Goal: Task Accomplishment & Management: Manage account settings

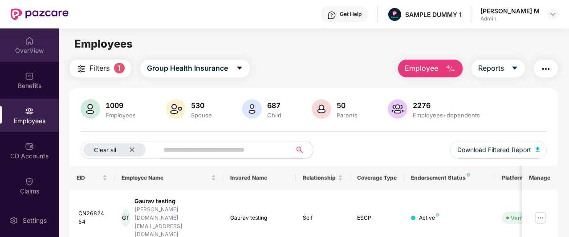
click at [31, 36] on div at bounding box center [29, 40] width 9 height 9
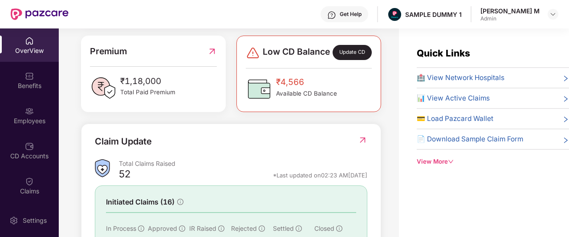
scroll to position [233, 0]
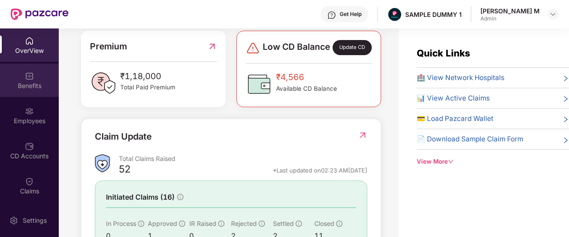
click at [26, 85] on div "Benefits" at bounding box center [29, 85] width 59 height 9
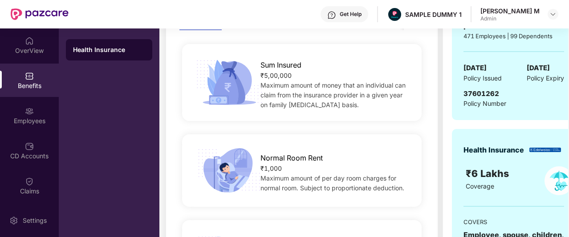
scroll to position [176, 0]
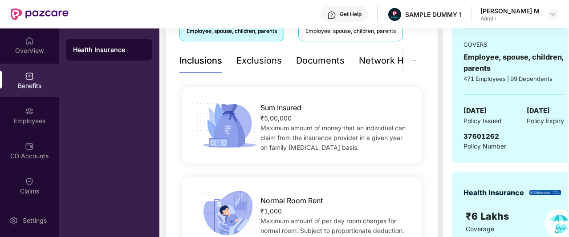
click at [256, 60] on div "Exclusions" at bounding box center [258, 61] width 45 height 14
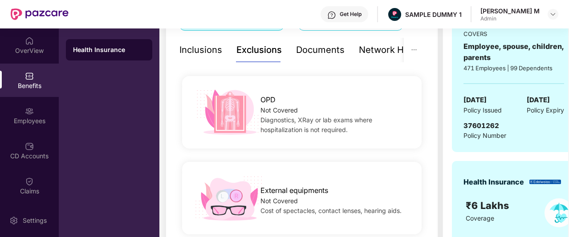
scroll to position [183, 0]
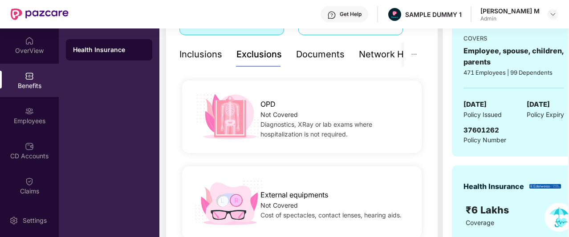
click at [326, 50] on div "Documents" at bounding box center [320, 55] width 49 height 14
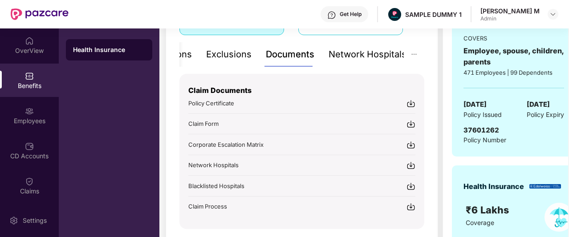
click at [383, 55] on div "Network Hospitals" at bounding box center [368, 55] width 78 height 14
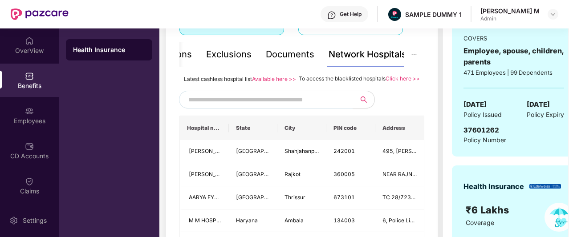
click at [268, 105] on input "text" at bounding box center [264, 99] width 152 height 13
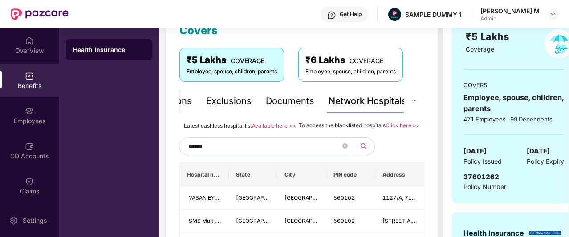
scroll to position [129, 0]
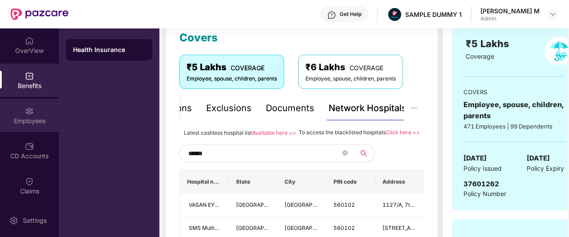
type input "******"
click at [22, 122] on div "Employees" at bounding box center [29, 121] width 59 height 9
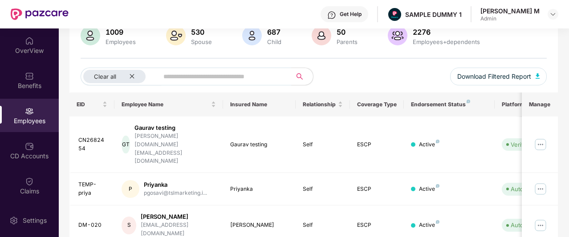
scroll to position [0, 0]
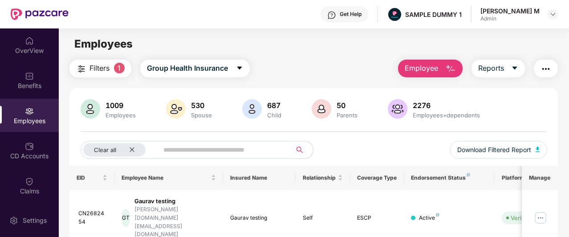
click at [449, 70] on img "button" at bounding box center [450, 69] width 11 height 11
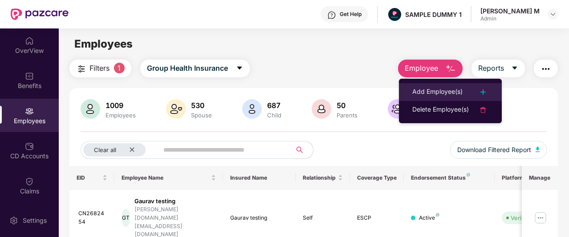
click at [439, 87] on div "Add Employee(s)" at bounding box center [437, 92] width 50 height 11
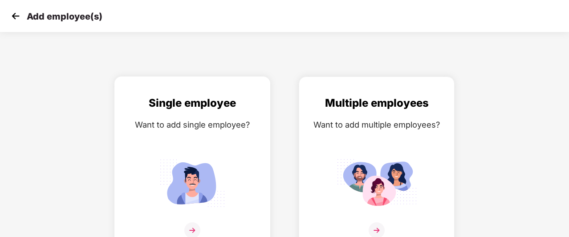
click at [208, 137] on div "Single employee Want to add single employee?" at bounding box center [192, 172] width 137 height 155
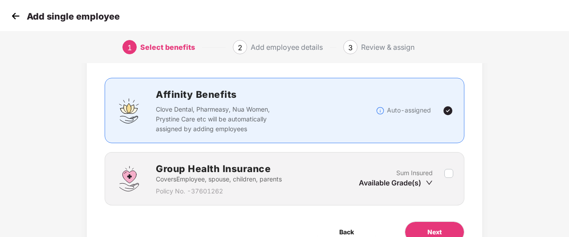
scroll to position [47, 0]
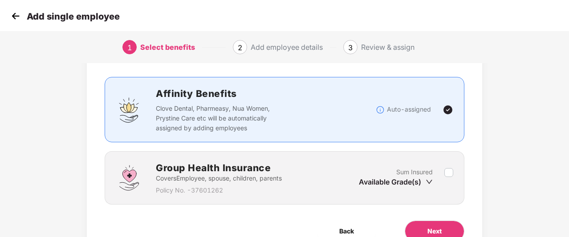
click at [395, 183] on div "Available Grade(s)" at bounding box center [396, 182] width 74 height 10
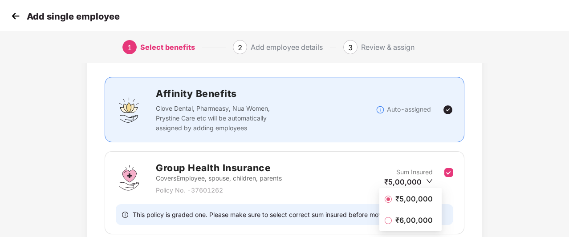
click at [398, 200] on span "₹5,00,000" at bounding box center [414, 199] width 45 height 10
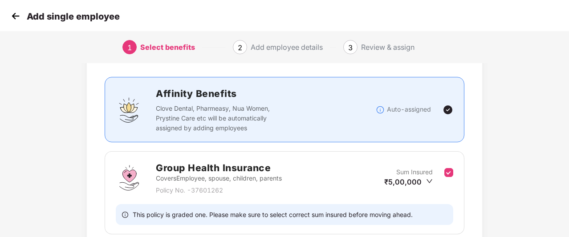
scroll to position [115, 0]
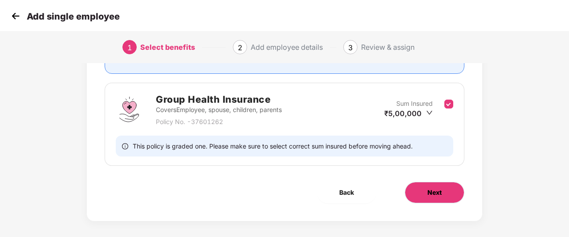
click at [429, 184] on button "Next" at bounding box center [435, 192] width 60 height 21
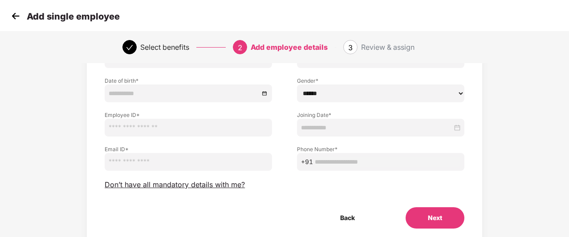
scroll to position [91, 0]
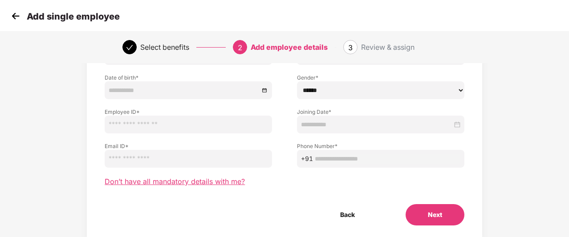
click at [188, 182] on span "Don’t have all mandatory details with me?" at bounding box center [175, 181] width 140 height 9
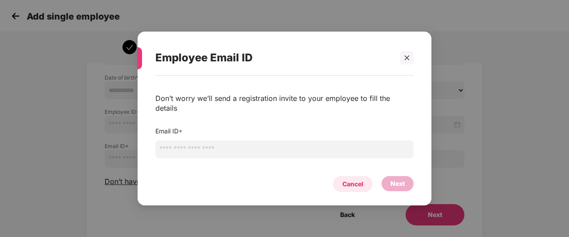
click at [358, 180] on div "Cancel" at bounding box center [352, 184] width 21 height 10
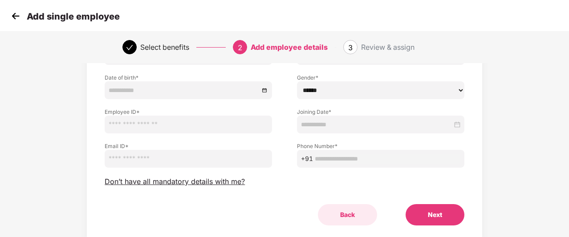
click at [349, 214] on button "Back" at bounding box center [347, 214] width 59 height 21
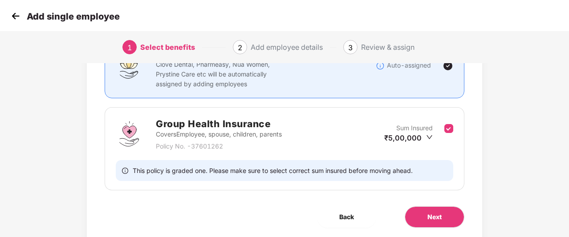
click at [20, 19] on img at bounding box center [15, 15] width 13 height 13
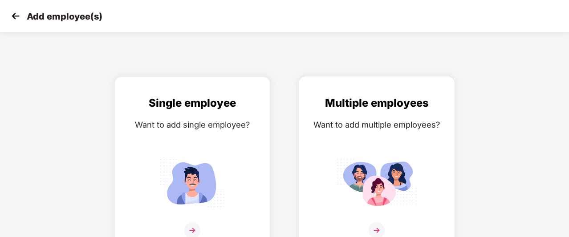
click at [310, 114] on div "Multiple employees Want to add multiple employees?" at bounding box center [376, 172] width 137 height 155
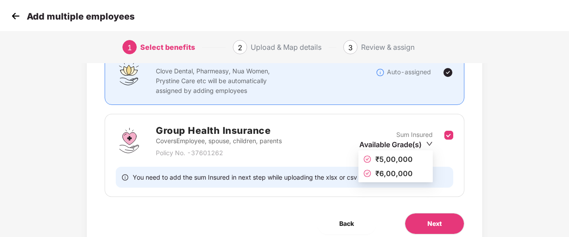
scroll to position [86, 0]
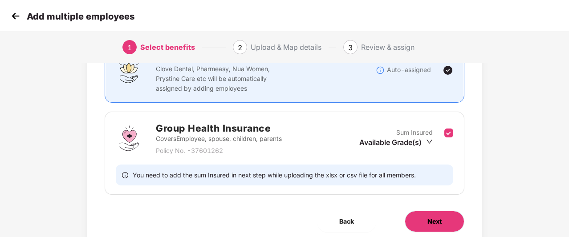
click at [438, 221] on span "Next" at bounding box center [434, 222] width 14 height 10
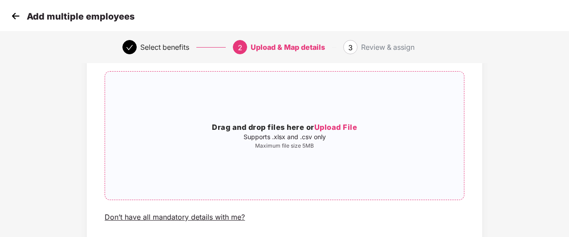
scroll to position [58, 0]
click at [15, 16] on img at bounding box center [15, 15] width 13 height 13
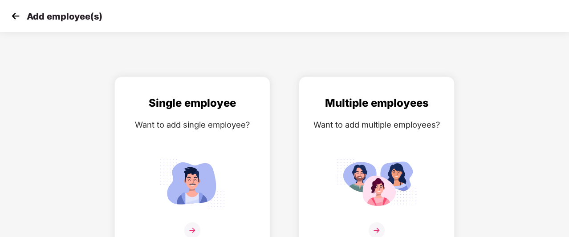
click at [15, 16] on img at bounding box center [15, 15] width 13 height 13
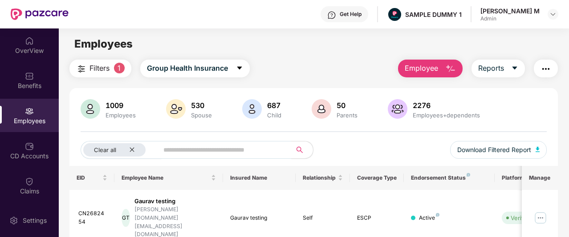
scroll to position [12, 0]
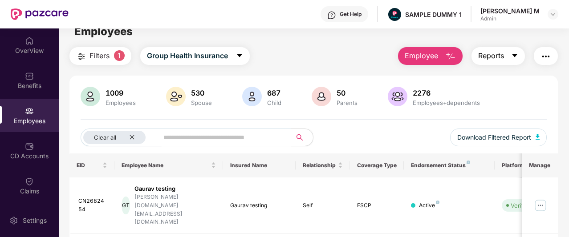
click at [506, 56] on button "Reports" at bounding box center [498, 56] width 53 height 18
click at [546, 60] on img "button" at bounding box center [546, 56] width 11 height 11
click at [448, 50] on button "Employee" at bounding box center [430, 56] width 65 height 18
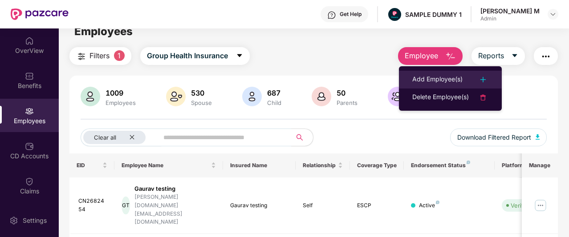
click at [446, 77] on div "Add Employee(s)" at bounding box center [437, 79] width 50 height 11
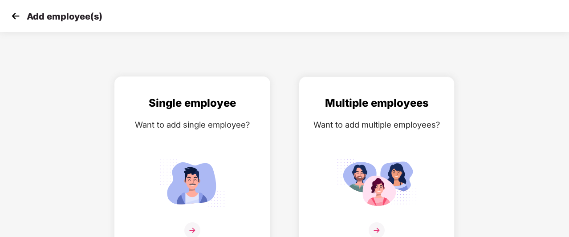
click at [194, 226] on img at bounding box center [192, 231] width 16 height 16
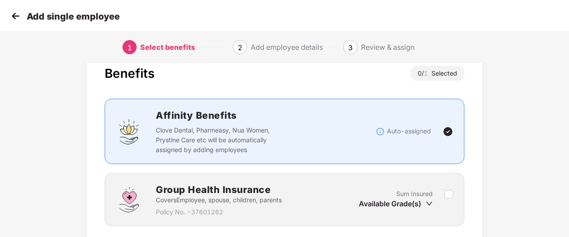
scroll to position [26, 0]
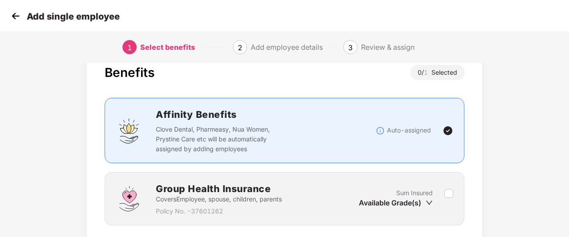
click at [15, 16] on img at bounding box center [15, 15] width 13 height 13
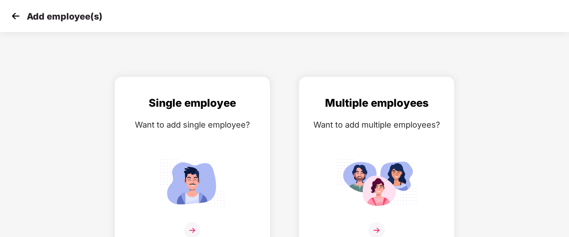
click at [14, 18] on img at bounding box center [15, 15] width 13 height 13
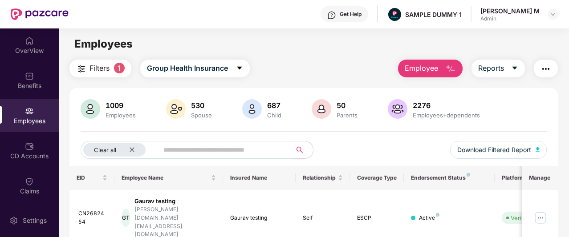
click at [362, 13] on div "Get Help" at bounding box center [351, 14] width 22 height 7
click at [252, 41] on div "Employees" at bounding box center [314, 44] width 510 height 17
click at [549, 64] on img "button" at bounding box center [546, 69] width 11 height 11
click at [273, 57] on main "Employees Filters 1 Group Health Insurance Employee Reports 1009 Employees 530 …" at bounding box center [314, 146] width 510 height 237
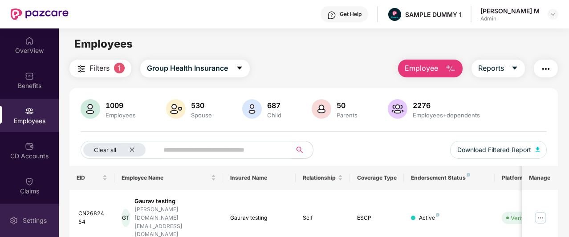
click at [32, 216] on div "Settings" at bounding box center [29, 220] width 59 height 33
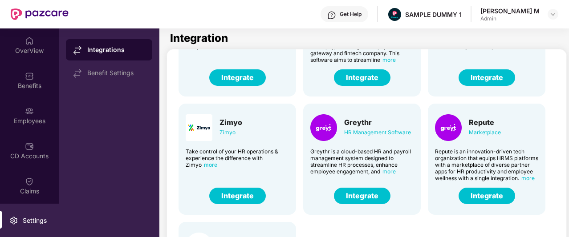
scroll to position [208, 0]
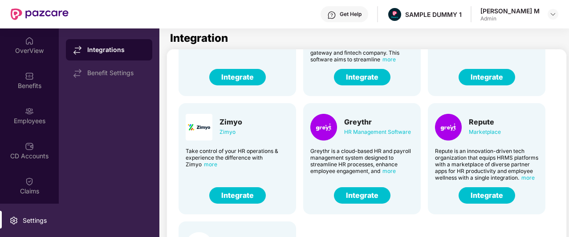
click at [363, 196] on button "Integrate" at bounding box center [362, 195] width 57 height 16
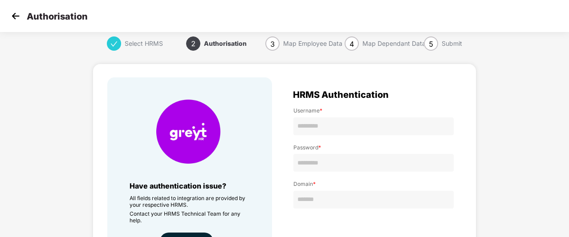
click at [17, 16] on img at bounding box center [15, 15] width 13 height 13
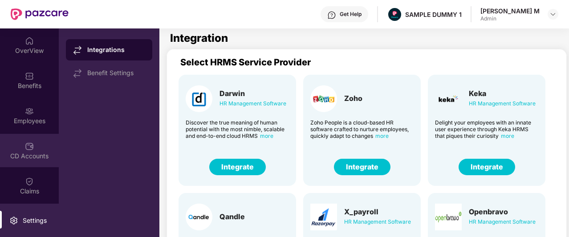
click at [22, 147] on div "CD Accounts" at bounding box center [29, 150] width 59 height 33
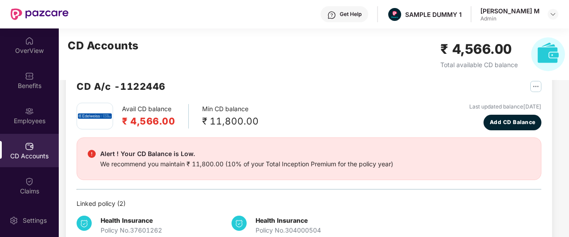
scroll to position [36, 0]
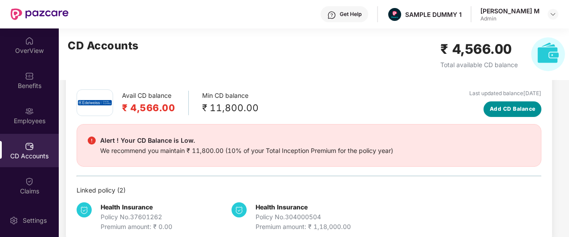
click at [523, 112] on span "Add CD Balance" at bounding box center [513, 109] width 46 height 8
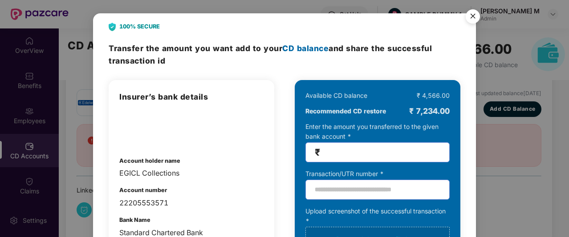
click at [475, 14] on img "Close" at bounding box center [472, 17] width 25 height 25
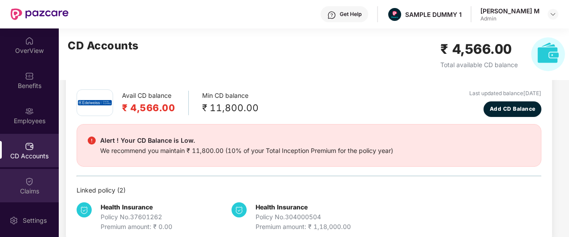
click at [19, 180] on div "Claims" at bounding box center [29, 185] width 59 height 33
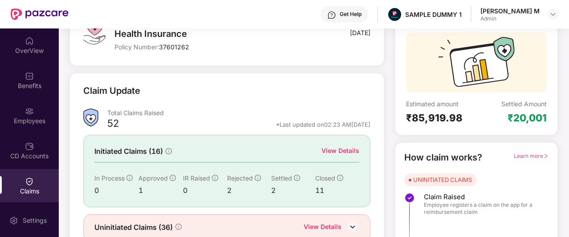
scroll to position [75, 0]
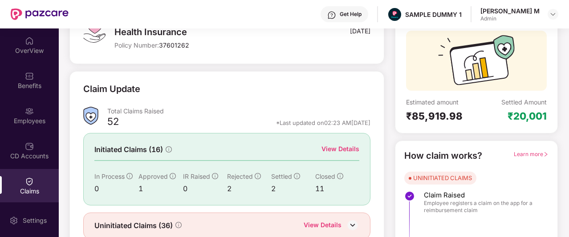
click at [350, 152] on div "View Details" at bounding box center [340, 149] width 38 height 10
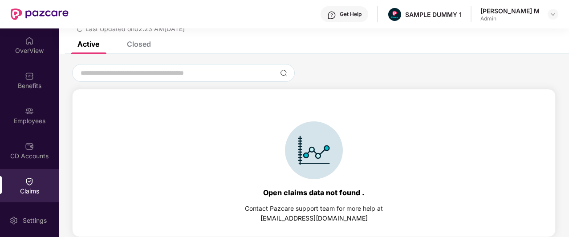
scroll to position [38, 0]
click at [139, 46] on div "Closed" at bounding box center [139, 44] width 24 height 9
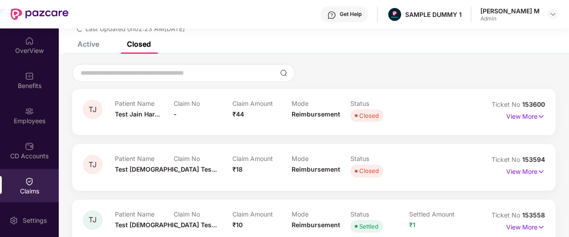
scroll to position [56, 0]
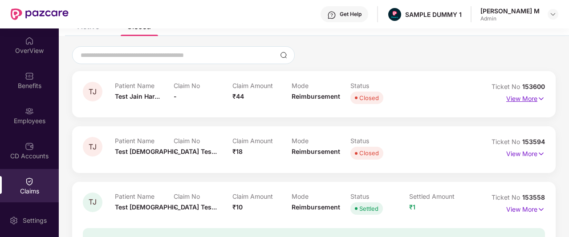
click at [531, 98] on p "View More" at bounding box center [525, 98] width 39 height 12
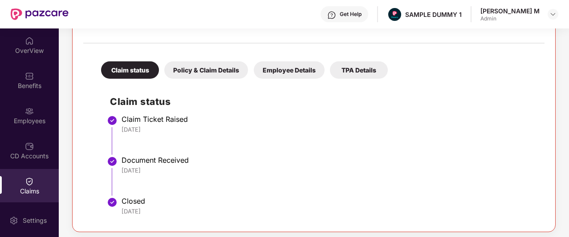
scroll to position [164, 0]
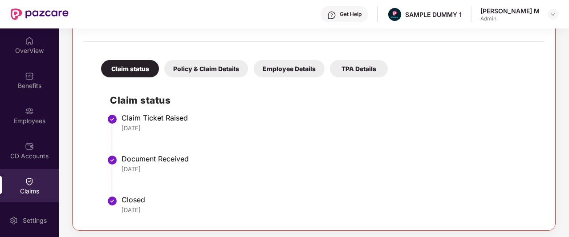
click at [207, 74] on div "Policy & Claim Details" at bounding box center [206, 68] width 84 height 17
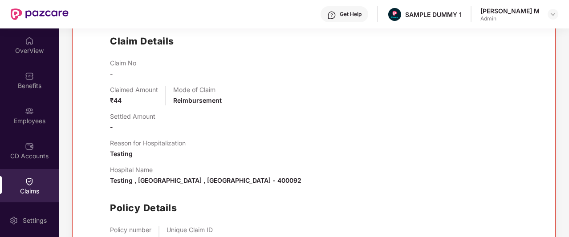
scroll to position [45, 0]
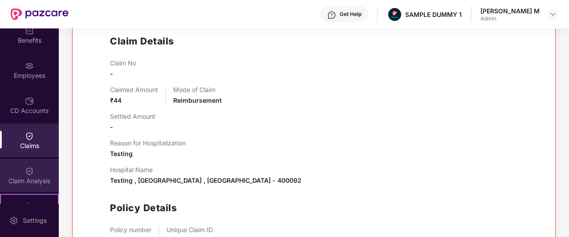
click at [31, 175] on img at bounding box center [29, 171] width 9 height 9
